Goal: Ask a question

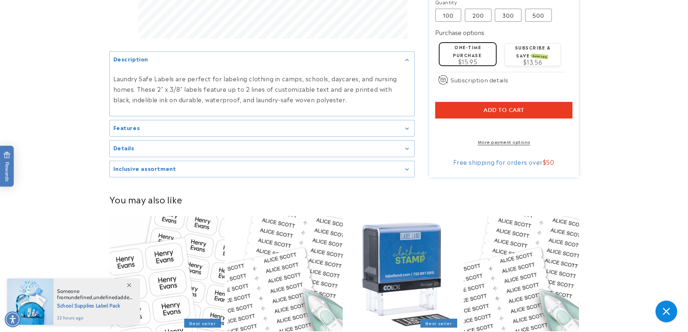
scroll to position [325, 0]
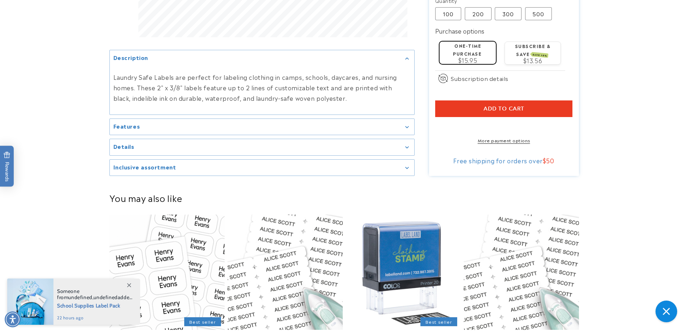
click at [408, 126] on icon "Gallery Viewer" at bounding box center [407, 127] width 4 height 2
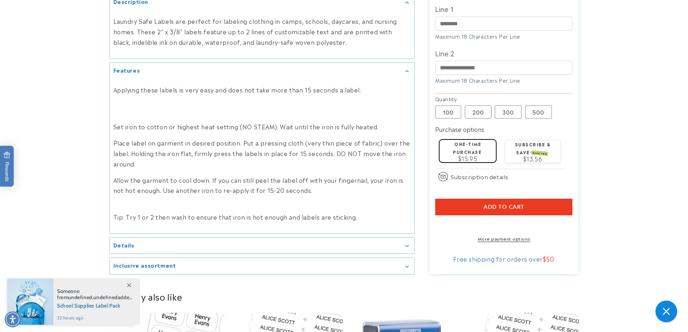
click at [409, 246] on icon "Gallery Viewer" at bounding box center [407, 246] width 4 height 2
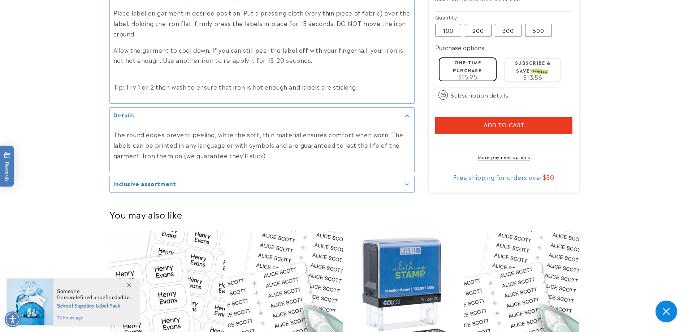
scroll to position [470, 0]
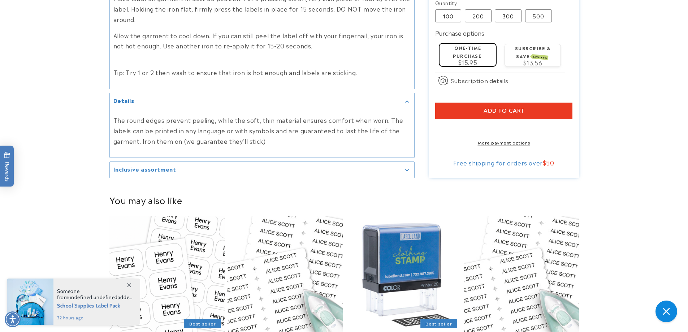
click at [407, 172] on div "Inclusive assortment" at bounding box center [261, 169] width 297 height 5
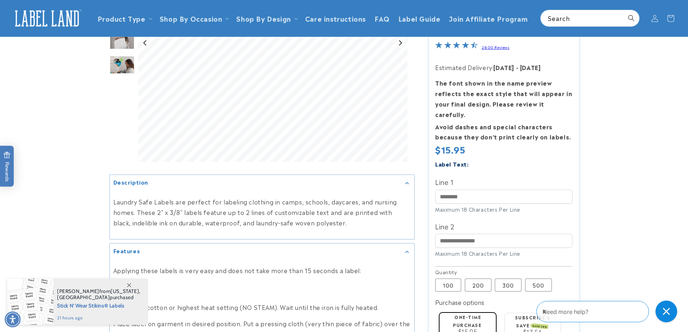
scroll to position [0, 0]
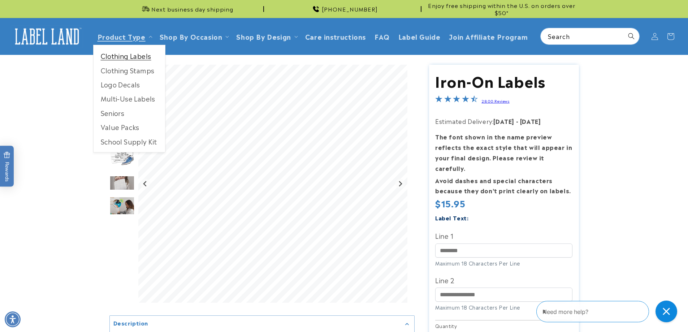
click at [121, 56] on link "Clothing Labels" at bounding box center [130, 56] width 72 height 14
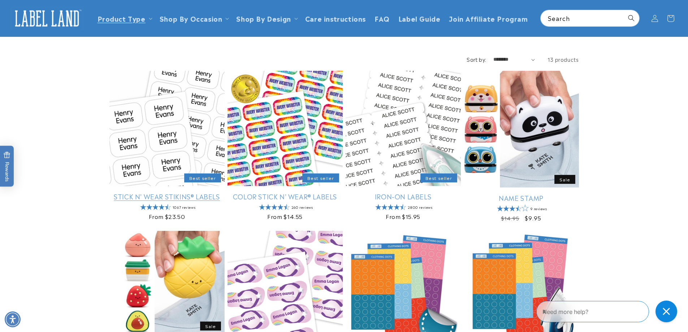
scroll to position [36, 0]
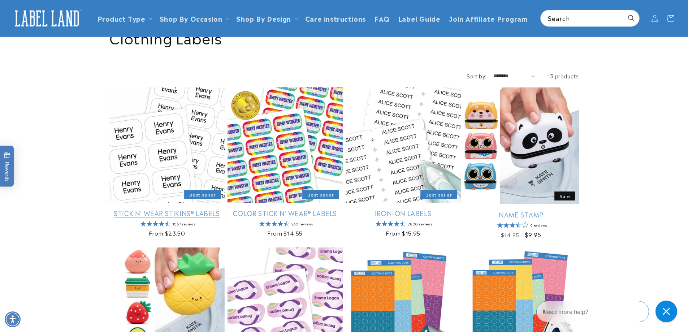
click at [158, 215] on link "Stick N' Wear Stikins® Labels" at bounding box center [166, 213] width 115 height 8
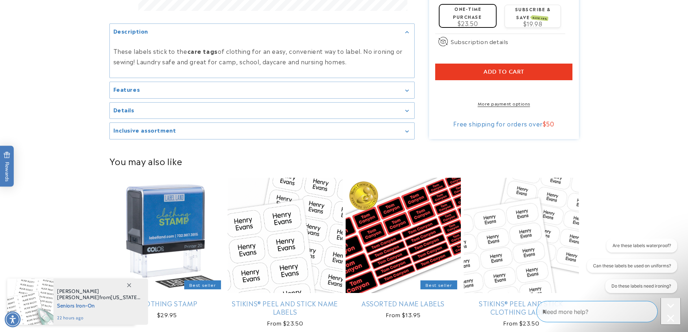
scroll to position [397, 0]
click at [408, 89] on icon "Gallery Viewer" at bounding box center [407, 90] width 4 height 2
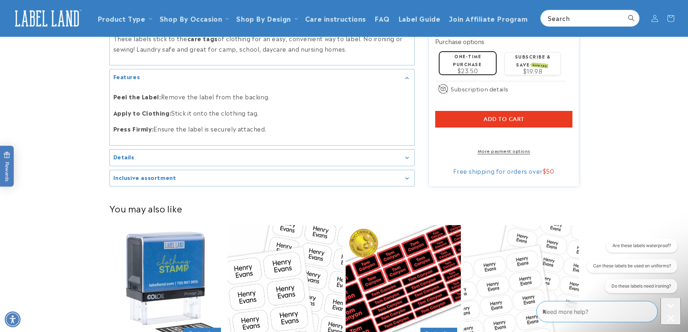
scroll to position [325, 0]
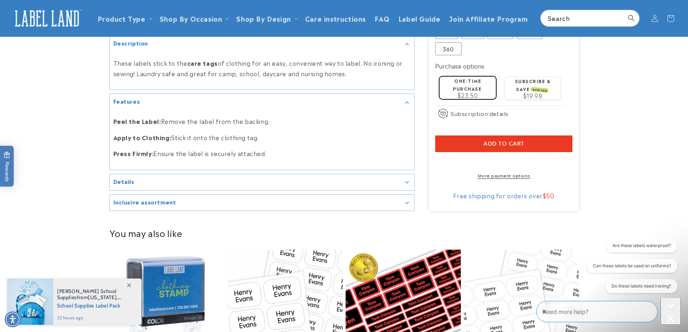
click at [406, 182] on icon "Gallery Viewer" at bounding box center [407, 183] width 4 height 2
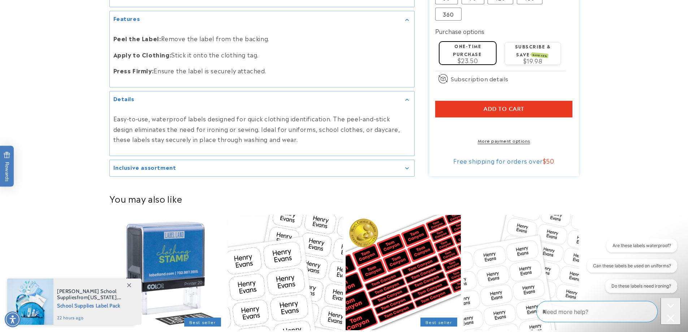
scroll to position [434, 0]
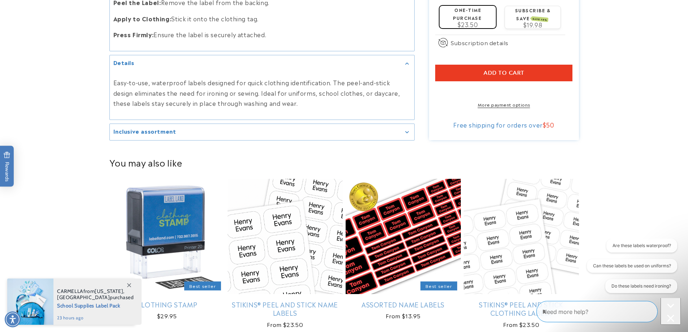
click at [409, 132] on div "Inclusive assortment" at bounding box center [261, 131] width 297 height 5
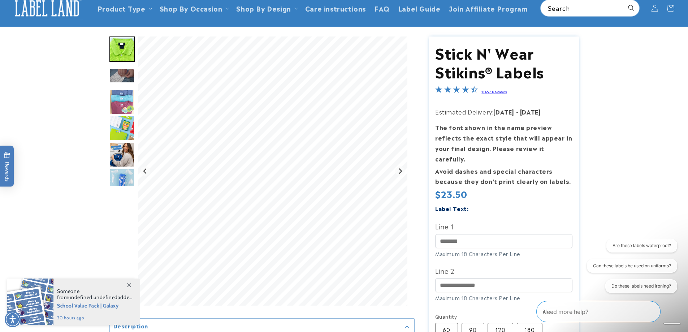
scroll to position [0, 0]
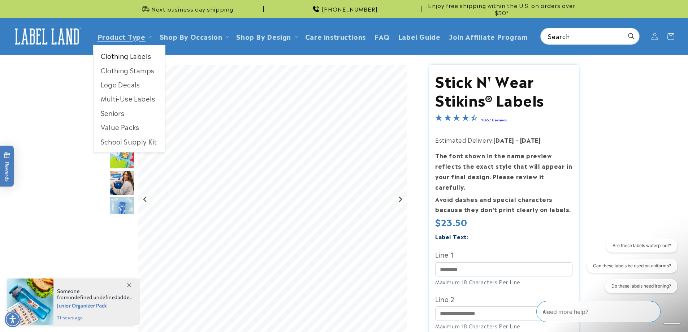
click at [135, 55] on link "Clothing Labels" at bounding box center [130, 56] width 72 height 14
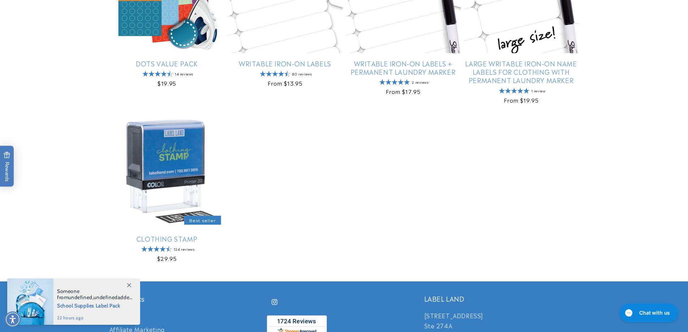
scroll to position [506, 0]
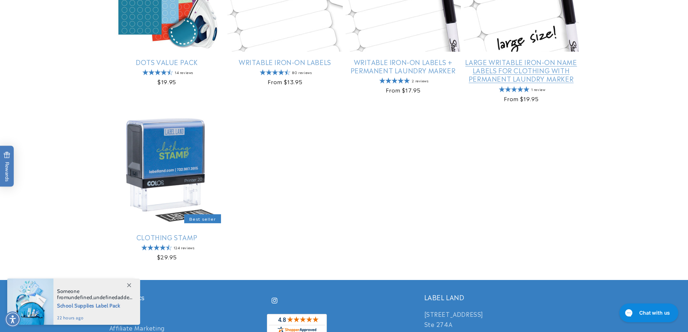
click at [523, 79] on link "Large Writable Iron-On Name Labels for Clothing with Permanent Laundry Marker" at bounding box center [521, 70] width 115 height 25
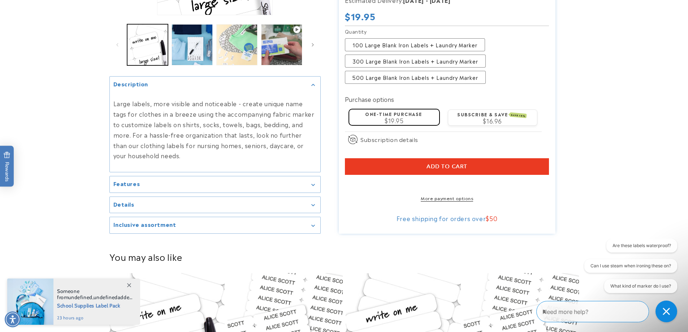
scroll to position [217, 0]
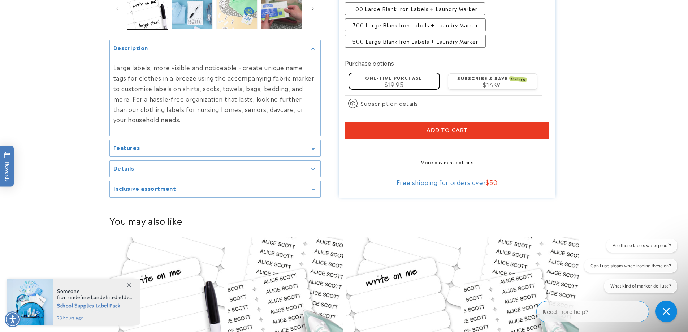
click at [312, 150] on icon "Gallery Viewer" at bounding box center [312, 149] width 3 height 2
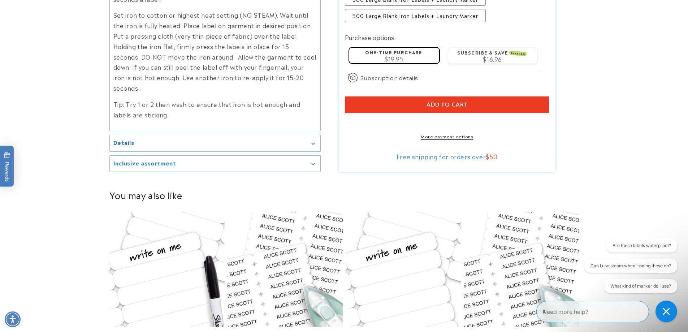
scroll to position [397, 0]
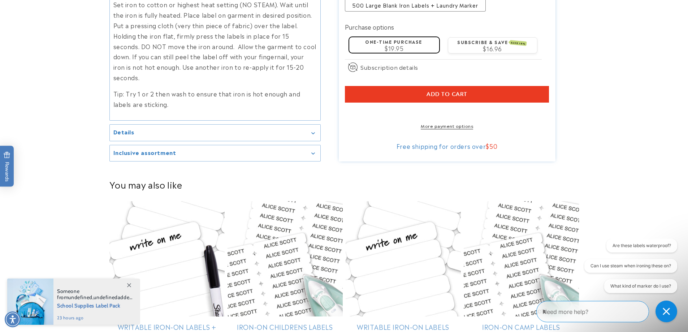
click at [313, 132] on icon "Gallery Viewer" at bounding box center [313, 133] width 4 height 2
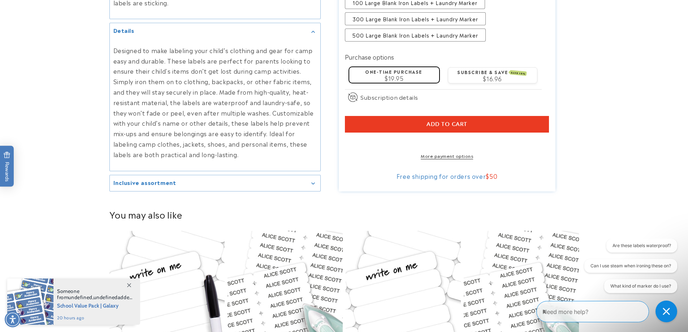
scroll to position [506, 0]
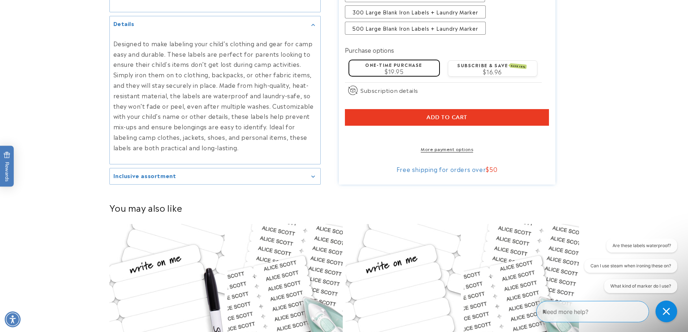
click at [314, 176] on icon "Gallery Viewer" at bounding box center [313, 177] width 4 height 2
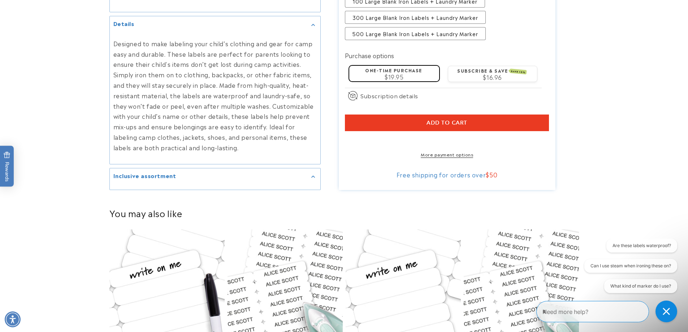
click at [313, 176] on icon "Gallery Viewer" at bounding box center [312, 177] width 3 height 2
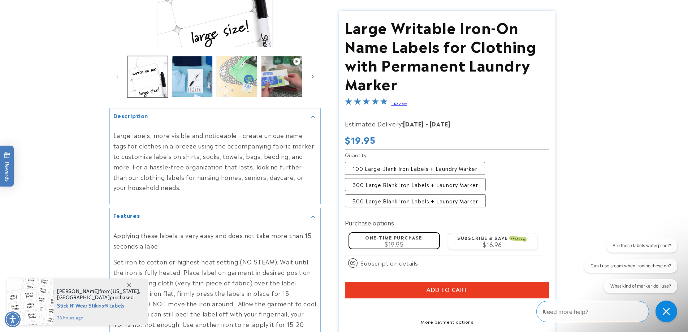
scroll to position [145, 0]
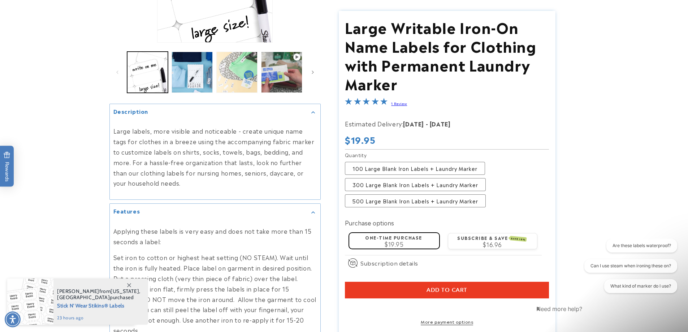
click at [587, 311] on textarea "Type your message here" at bounding box center [568, 309] width 63 height 9
type textarea "**********"
click at [546, 315] on icon "Send message" at bounding box center [543, 318] width 7 height 7
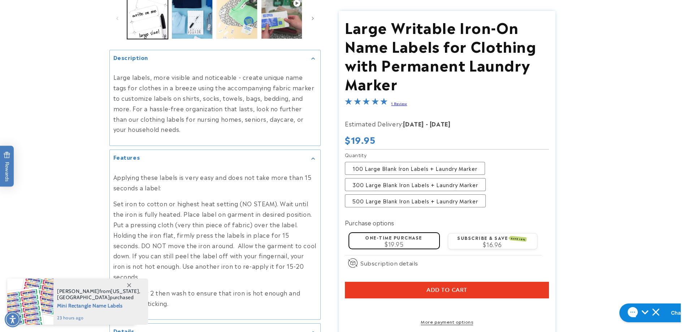
scroll to position [217, 0]
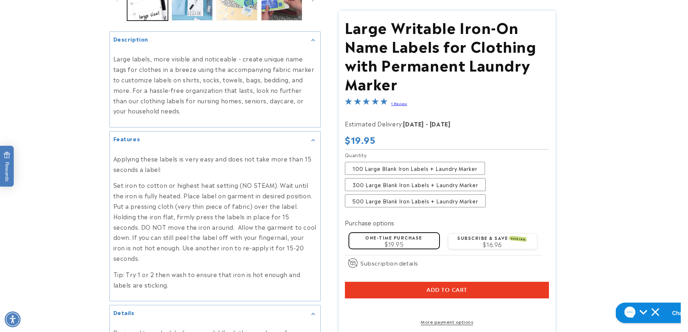
click at [672, 311] on h1 "Chat with us" at bounding box center [689, 313] width 34 height 8
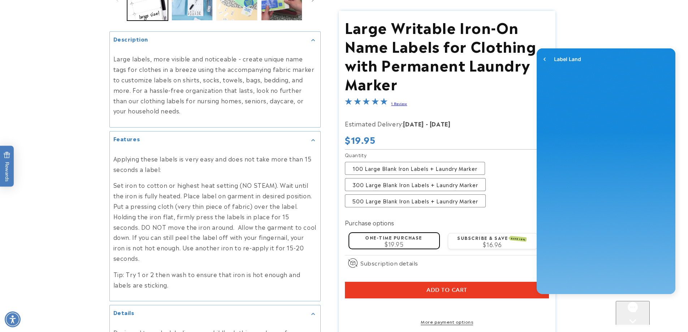
scroll to position [0, 0]
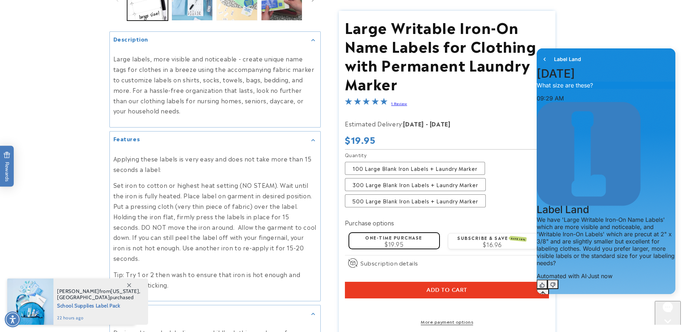
click at [593, 299] on textarea "live chat message input" at bounding box center [569, 307] width 65 height 17
type textarea "**********"
click at [560, 319] on icon "Send message" at bounding box center [556, 322] width 7 height 7
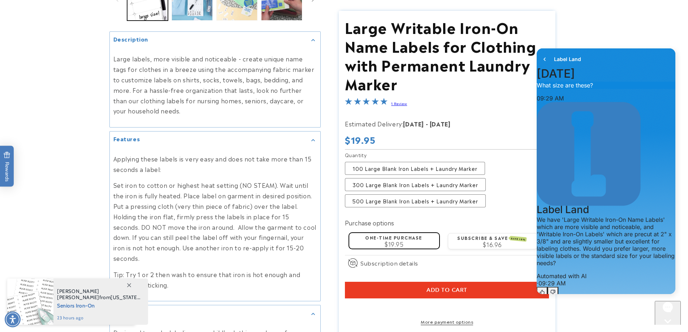
scroll to position [55, 0]
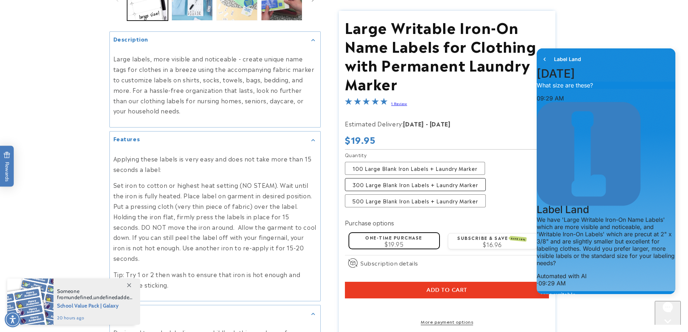
type textarea "**********"
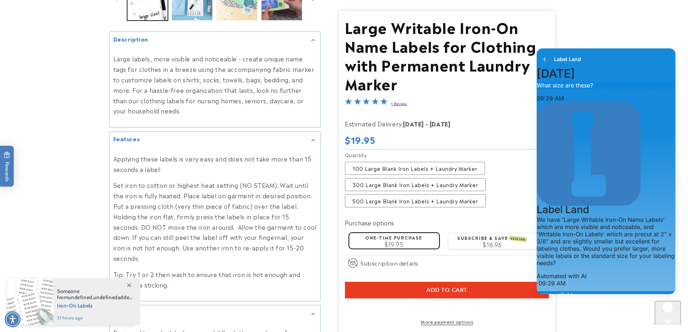
type textarea "**********"
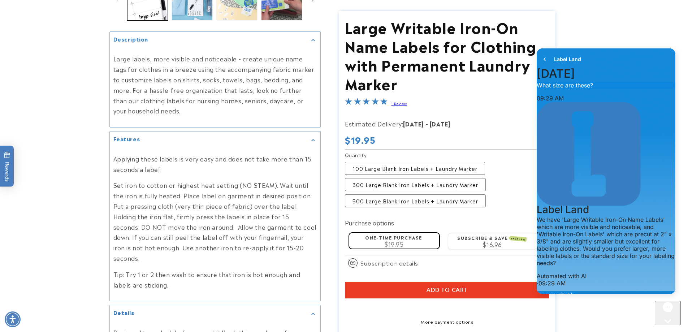
scroll to position [690, 0]
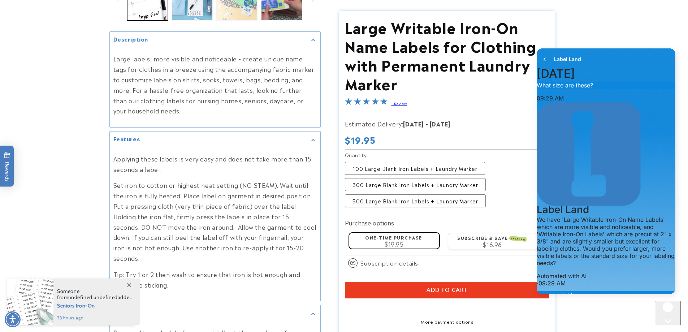
type textarea "*********"
click at [671, 330] on icon "Close gorgias live chat" at bounding box center [667, 333] width 7 height 7
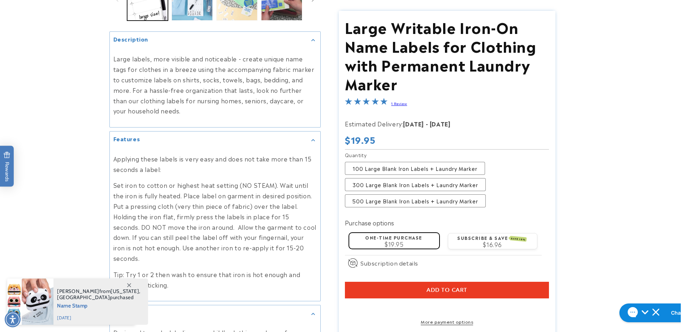
click at [494, 184] on fieldset "Quantity 100 Large Blank Iron Labels + Laundry Marker Variant sold out or unava…" at bounding box center [447, 179] width 204 height 57
click at [480, 184] on label "300 Large Blank Iron Labels + Laundry Marker Variant sold out or unavailable" at bounding box center [415, 184] width 141 height 13
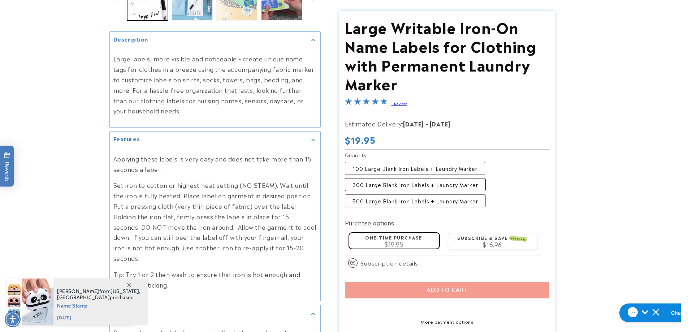
click at [480, 185] on label "300 Large Blank Iron Labels + Laundry Marker Variant sold out or unavailable" at bounding box center [415, 184] width 141 height 13
